Goal: Task Accomplishment & Management: Use online tool/utility

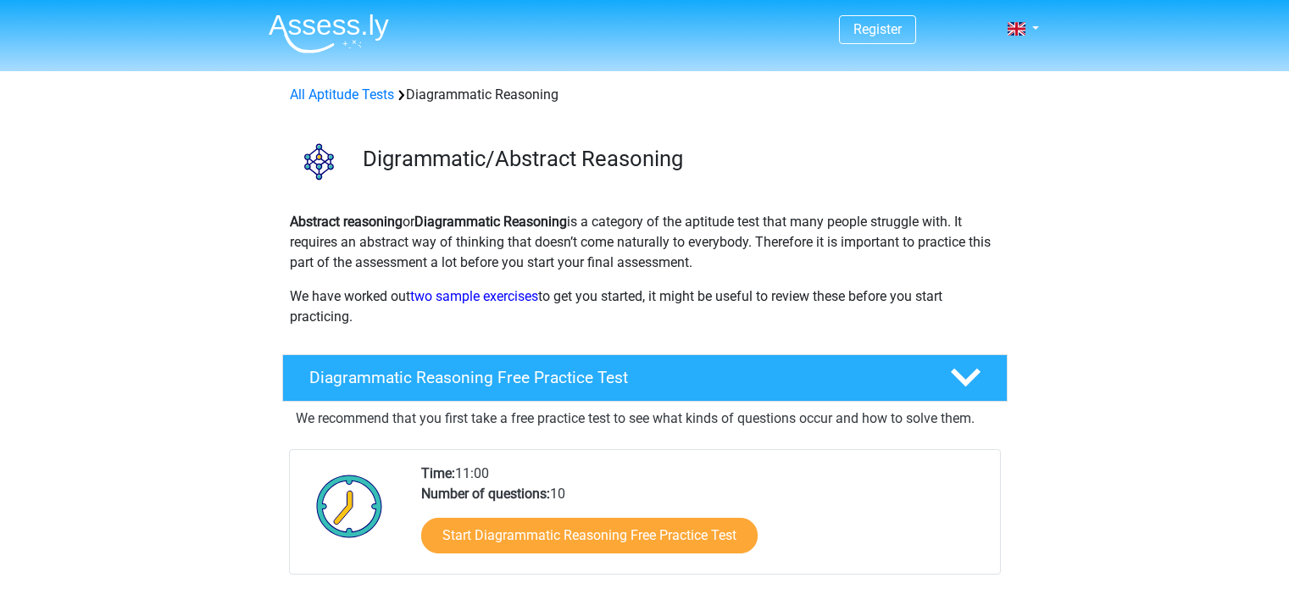
scroll to position [508, 0]
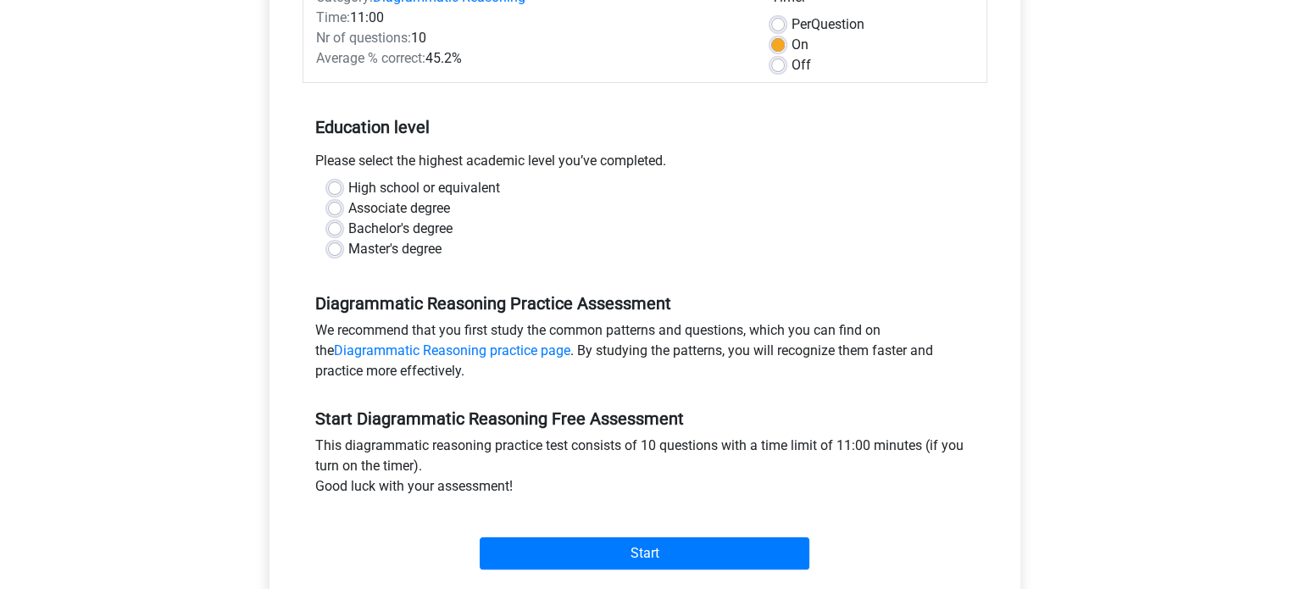
scroll to position [254, 0]
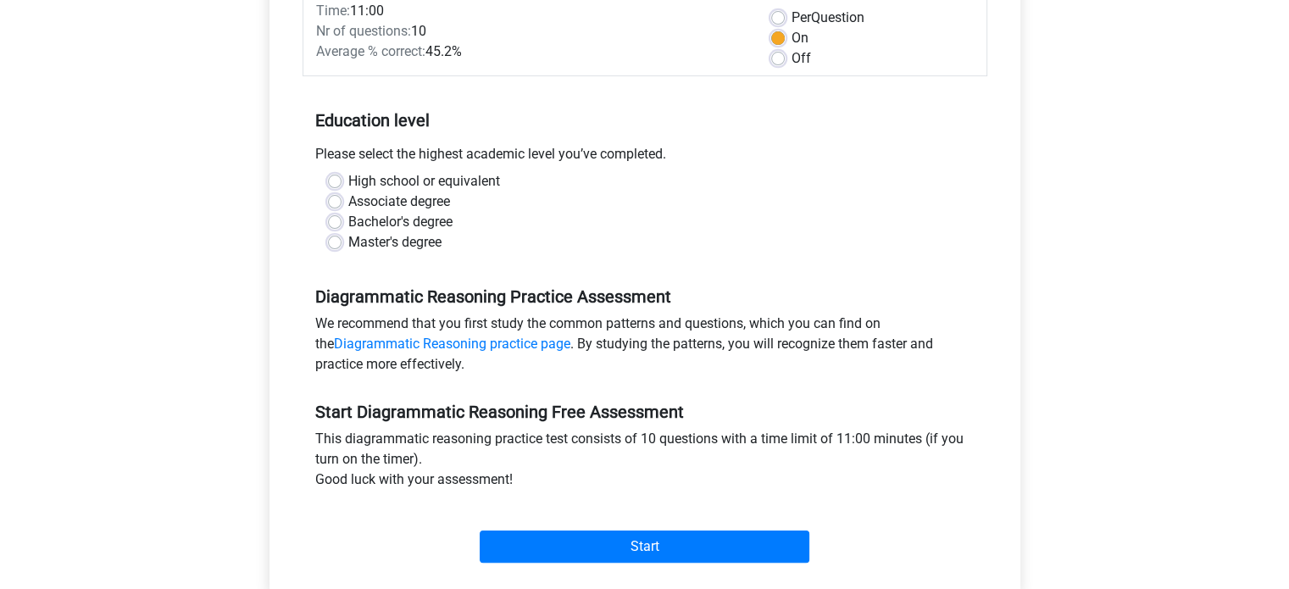
click at [348, 244] on label "Master's degree" at bounding box center [394, 242] width 93 height 20
click at [334, 244] on input "Master's degree" at bounding box center [335, 240] width 14 height 17
radio input "true"
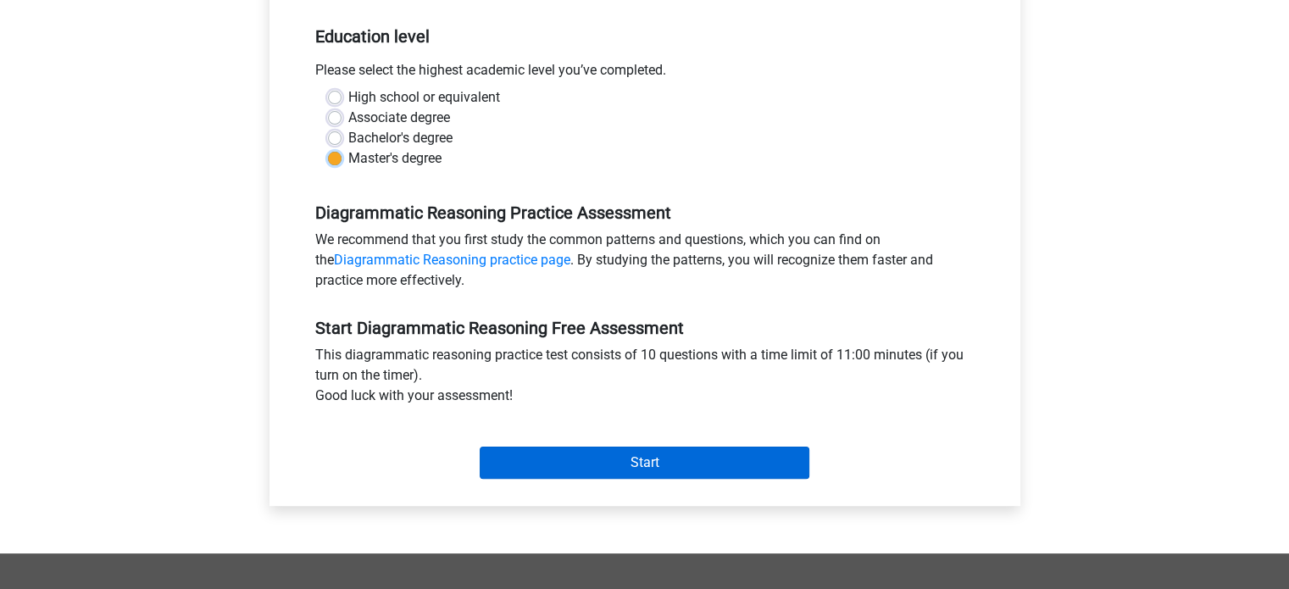
scroll to position [339, 0]
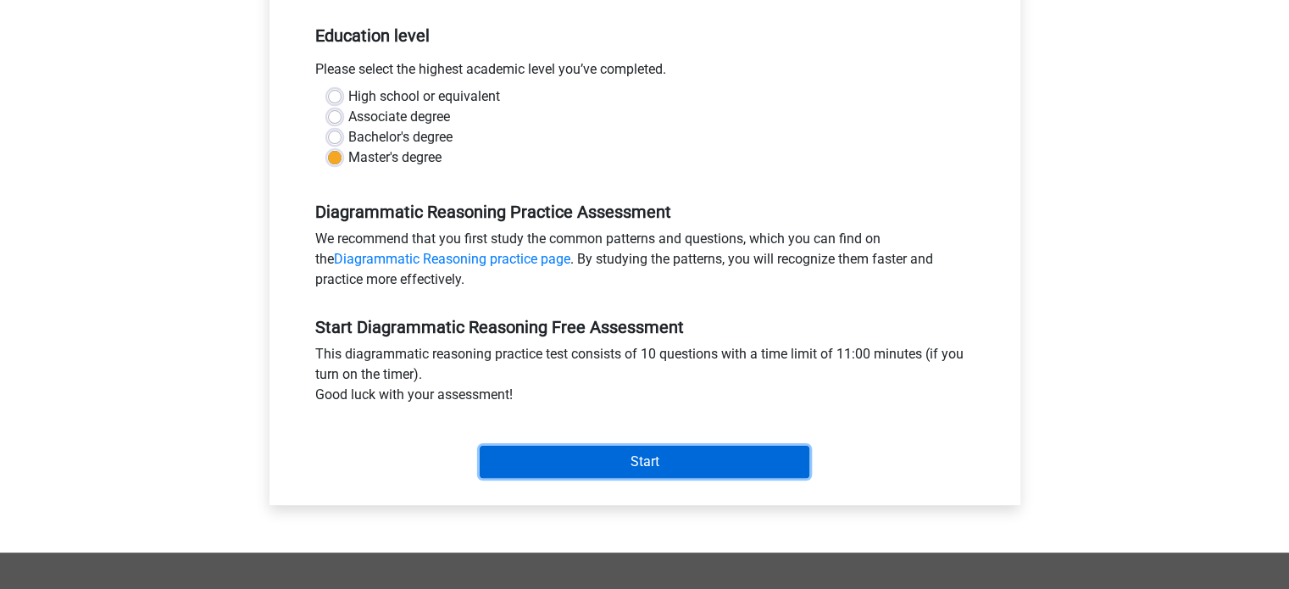
click at [641, 456] on input "Start" at bounding box center [644, 462] width 330 height 32
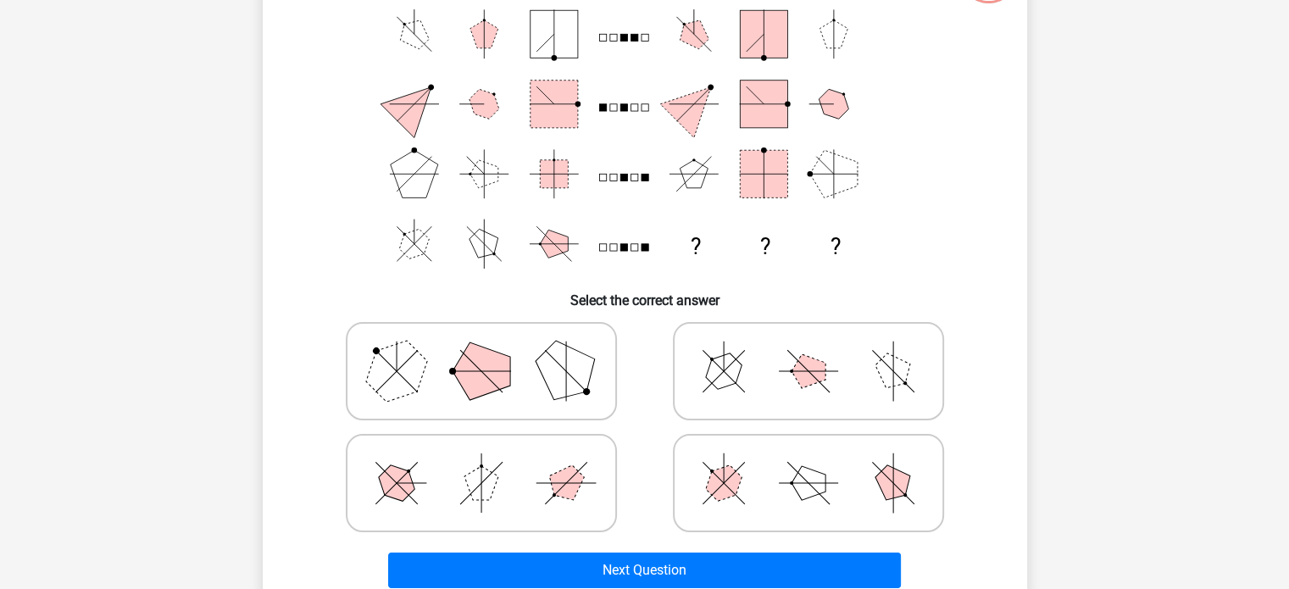
scroll to position [169, 0]
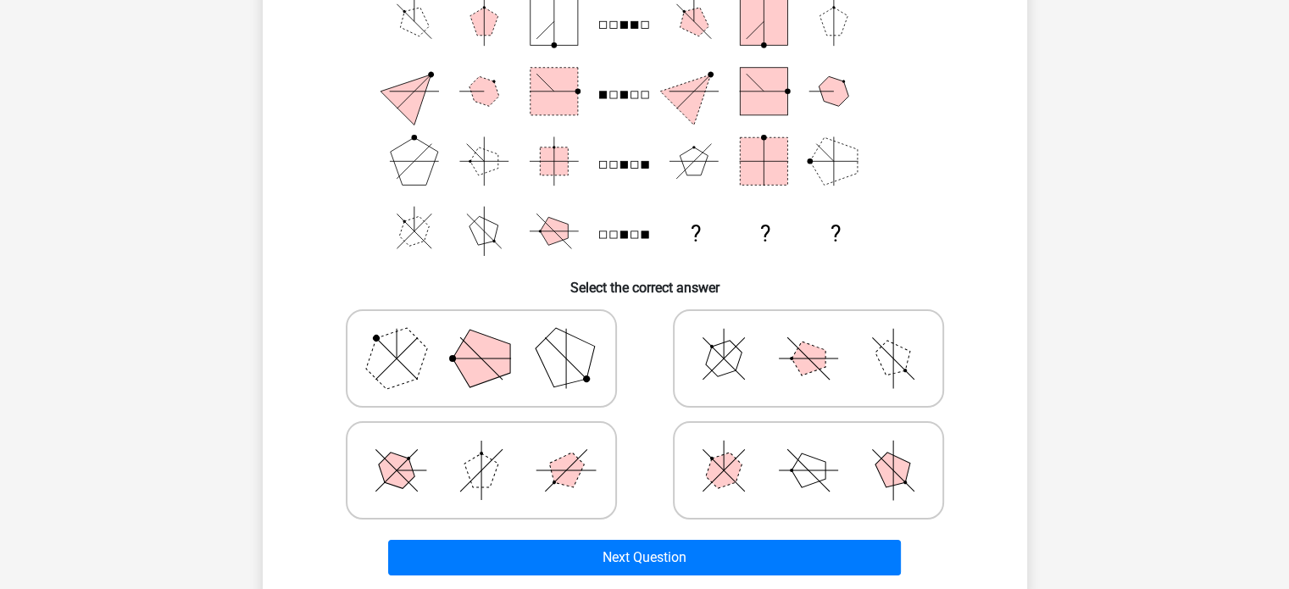
click at [769, 470] on icon at bounding box center [808, 470] width 254 height 85
click at [808, 449] on input "radio" at bounding box center [813, 443] width 11 height 11
radio input "true"
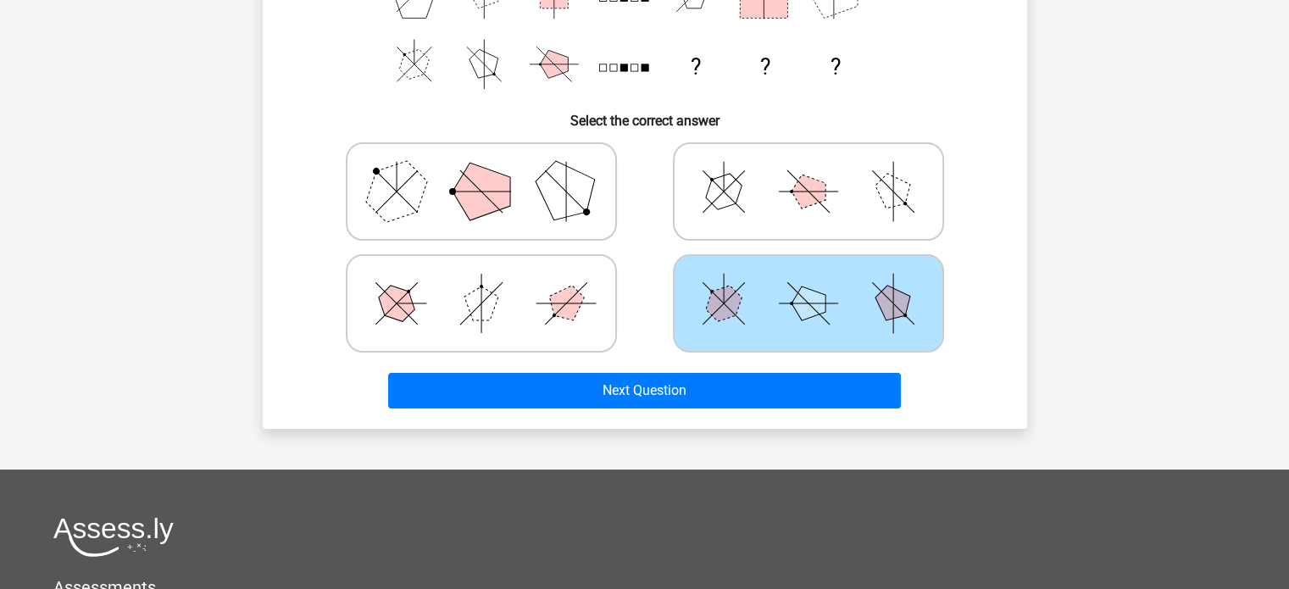
scroll to position [424, 0]
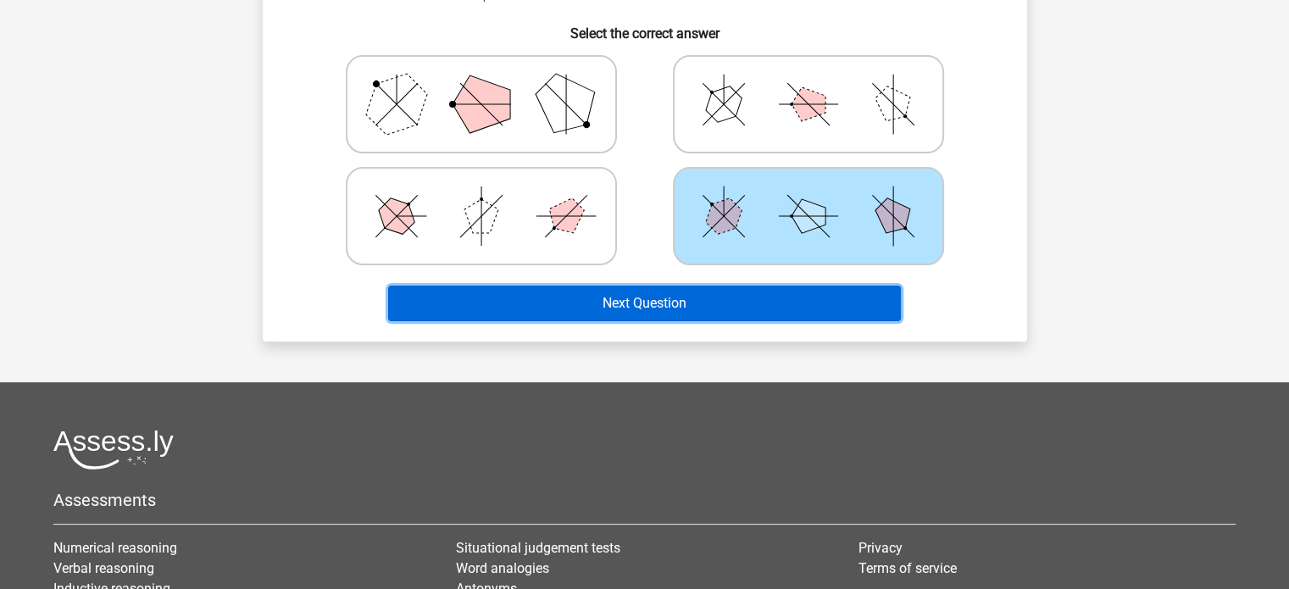
click at [788, 314] on button "Next Question" at bounding box center [644, 303] width 513 height 36
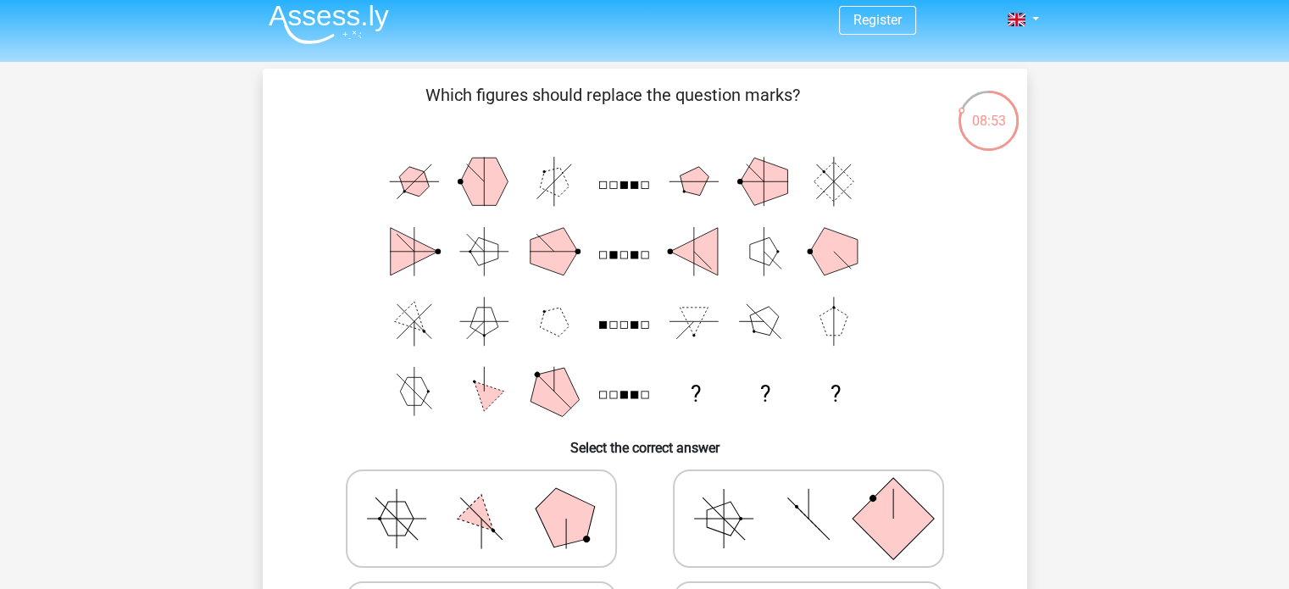
scroll to position [0, 0]
